Goal: Navigation & Orientation: Understand site structure

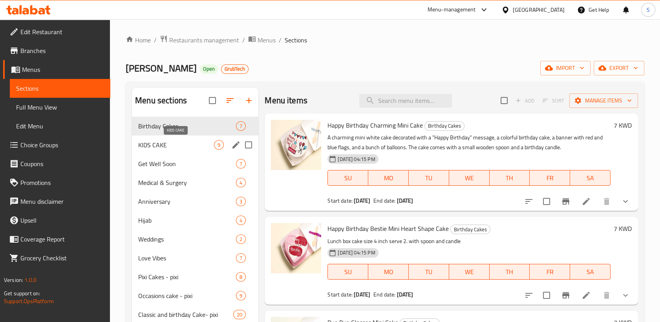
click at [165, 142] on span "KIDS CAKE" at bounding box center [176, 144] width 76 height 9
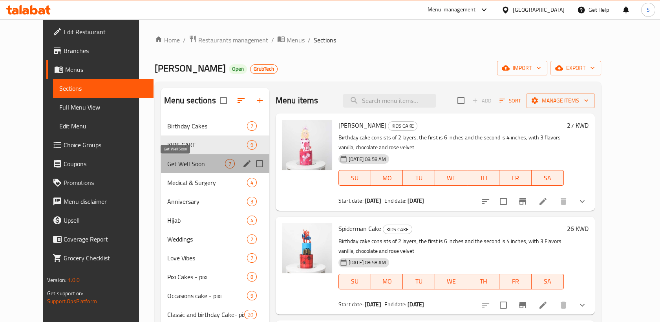
click at [168, 167] on span "Get Well Soon" at bounding box center [196, 163] width 58 height 9
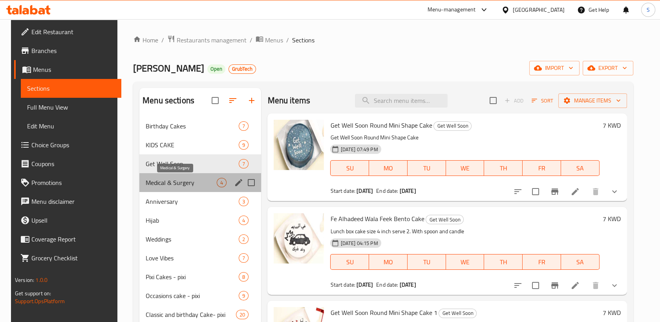
click at [169, 184] on span "Medical & Surgery" at bounding box center [181, 182] width 71 height 9
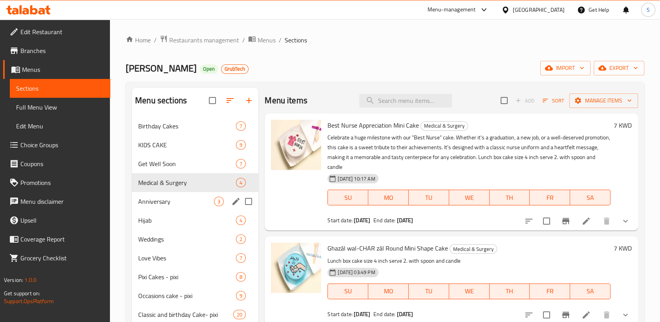
drag, startPoint x: 157, startPoint y: 196, endPoint x: 159, endPoint y: 200, distance: 4.0
click at [157, 196] on div "Anniversary 3" at bounding box center [195, 201] width 127 height 19
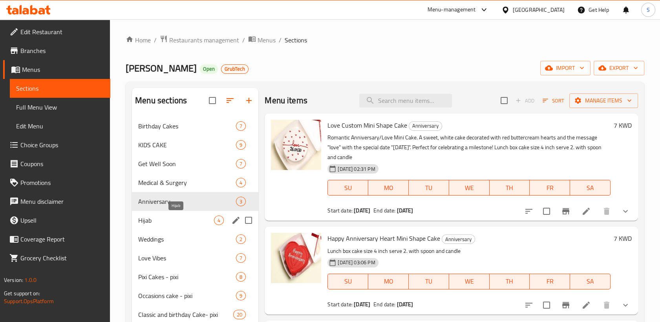
click at [158, 220] on span "Hijab" at bounding box center [176, 220] width 76 height 9
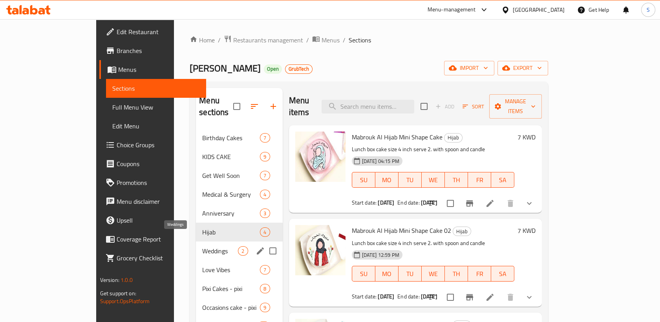
click at [202, 246] on span "Weddings" at bounding box center [220, 250] width 36 height 9
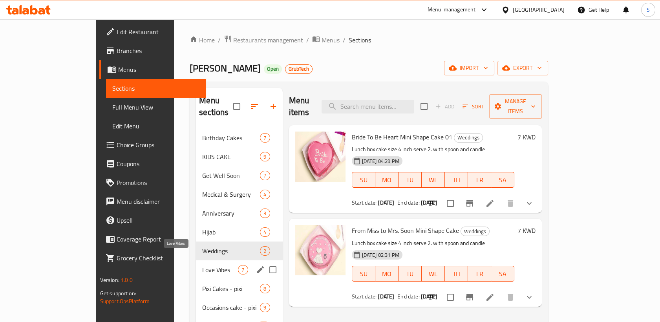
click at [202, 265] on span "Love Vibes" at bounding box center [220, 269] width 36 height 9
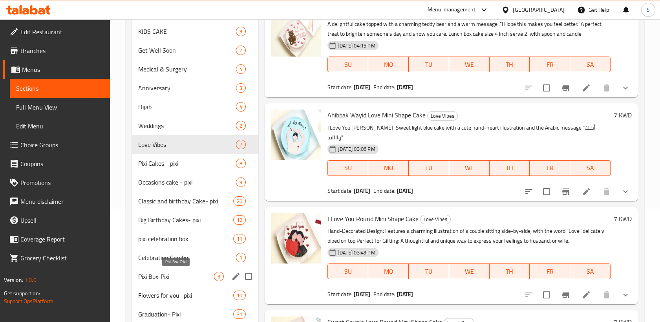
scroll to position [131, 0]
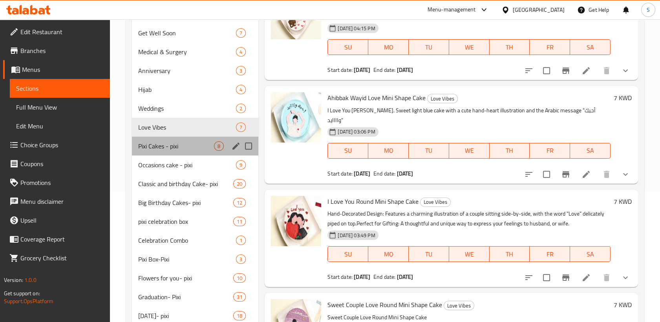
click at [158, 152] on div "Pixi Cakes - pixi 8" at bounding box center [195, 146] width 127 height 19
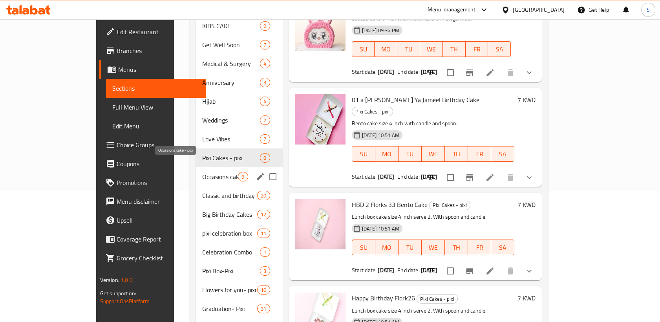
click at [202, 172] on span "Occasions cake - pixi" at bounding box center [220, 176] width 36 height 9
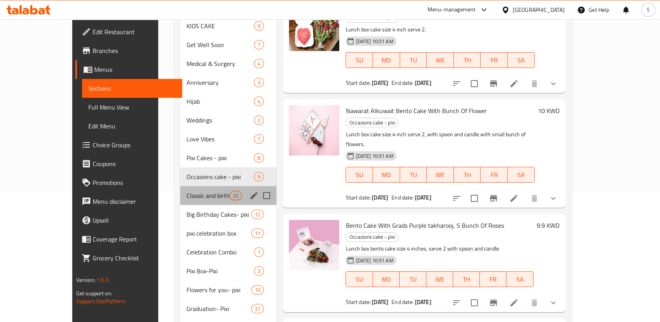
click at [180, 189] on div "Classic and birthday Cake- pixi 20" at bounding box center [228, 195] width 96 height 19
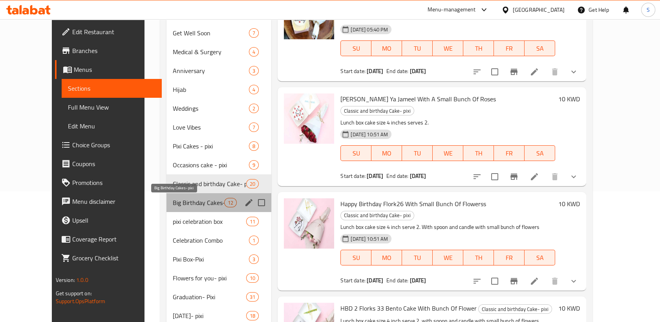
click at [173, 206] on span "Big Birthday Cakes- pixi" at bounding box center [198, 202] width 51 height 9
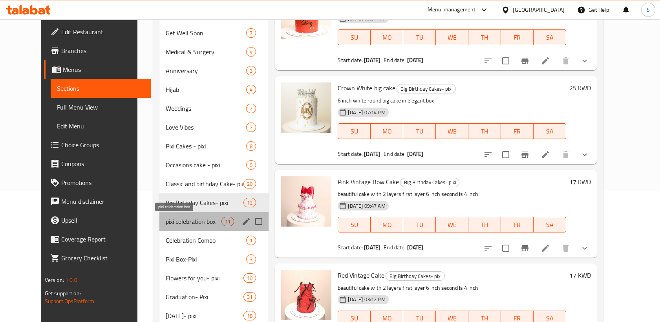
click at [166, 219] on span "pixi celebration box" at bounding box center [194, 221] width 56 height 9
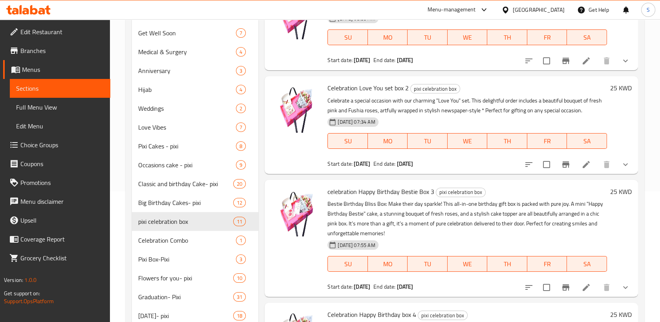
click at [33, 55] on span "Branches" at bounding box center [62, 50] width 84 height 9
